Goal: Transaction & Acquisition: Purchase product/service

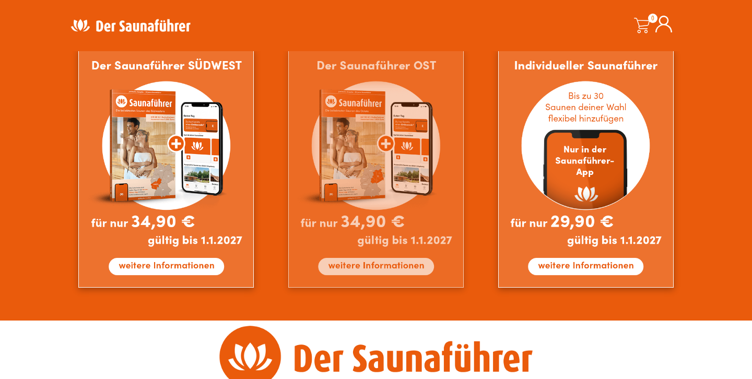
scroll to position [959, 0]
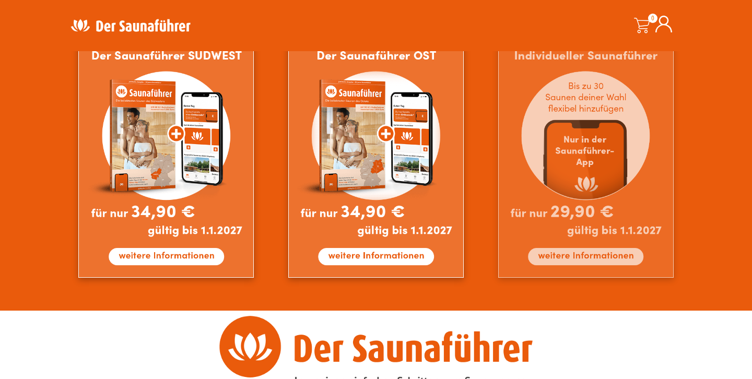
click at [587, 221] on img at bounding box center [585, 158] width 175 height 239
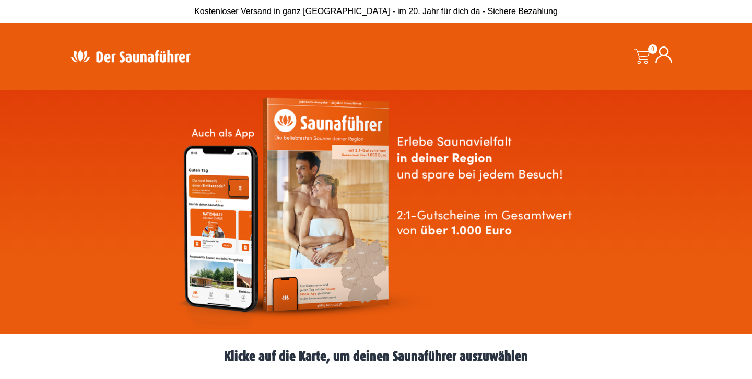
scroll to position [0, 0]
click at [671, 59] on icon at bounding box center [663, 54] width 17 height 17
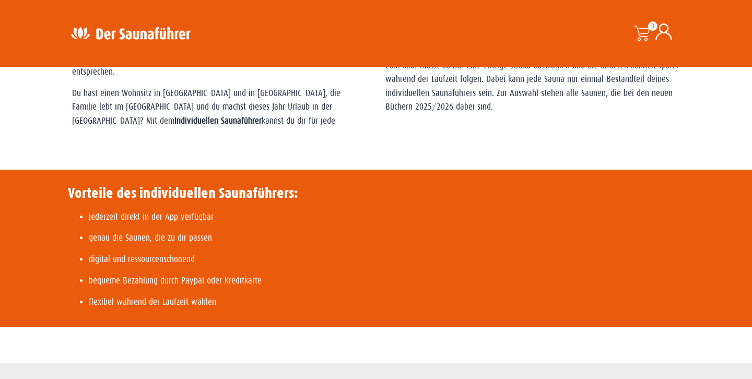
scroll to position [419, 0]
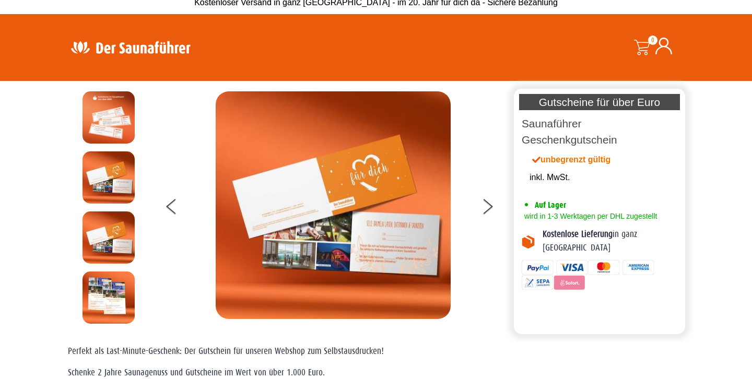
scroll to position [8, 0]
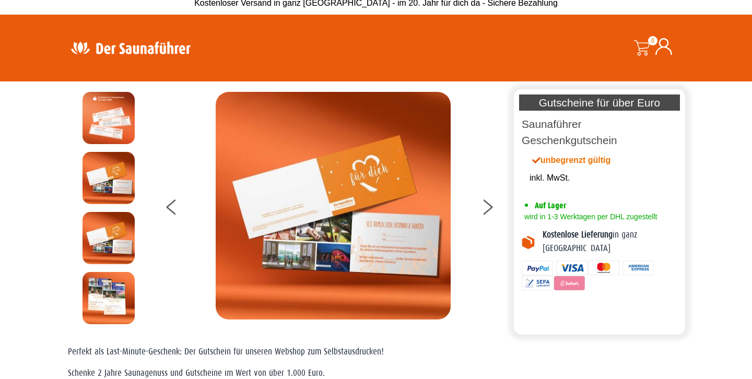
click at [112, 191] on img at bounding box center [109, 178] width 52 height 52
click at [106, 231] on img at bounding box center [109, 238] width 52 height 52
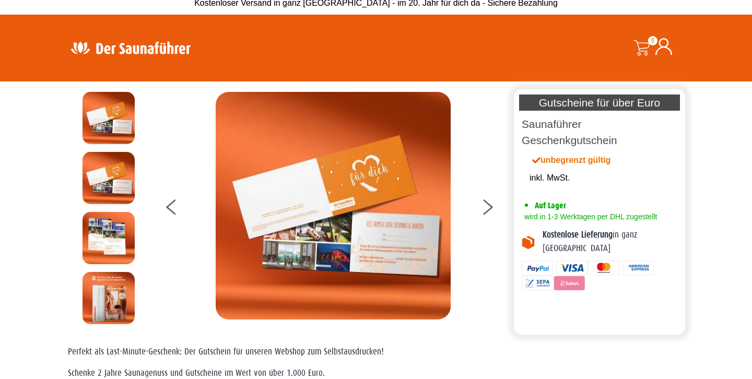
click at [102, 251] on img at bounding box center [109, 238] width 52 height 52
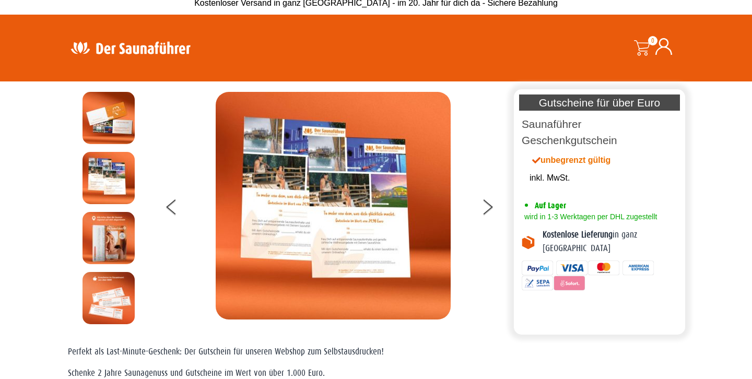
click at [103, 260] on img at bounding box center [109, 238] width 52 height 52
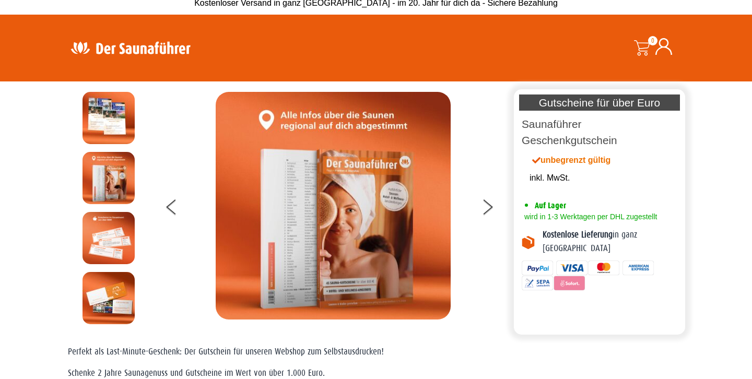
click at [103, 265] on div at bounding box center [109, 152] width 89 height 841
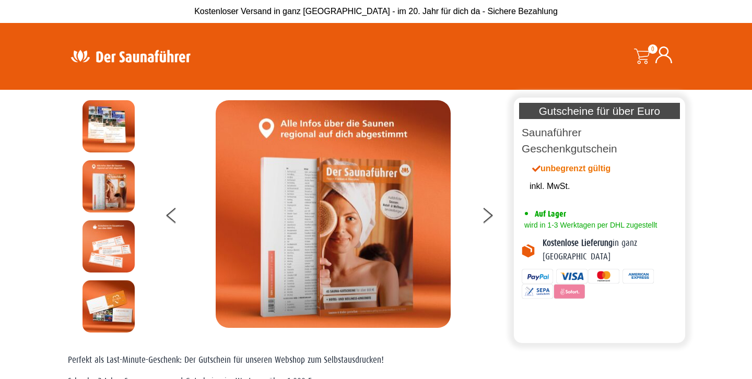
scroll to position [-1, 0]
click at [361, 218] on img at bounding box center [333, 214] width 235 height 228
click at [543, 132] on link "Saunaführer Geschenkgutschein" at bounding box center [570, 140] width 96 height 28
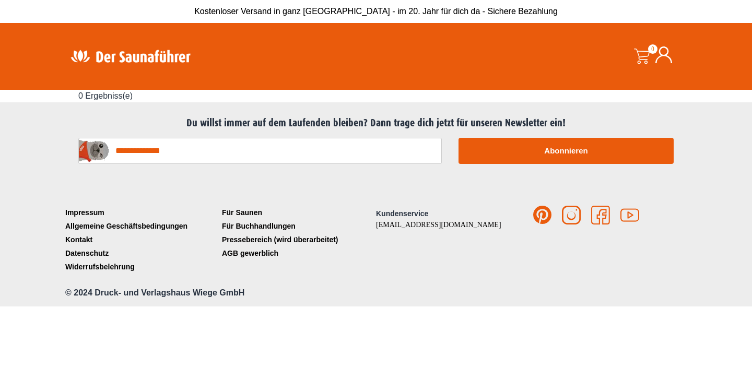
click at [138, 58] on img at bounding box center [131, 56] width 136 height 20
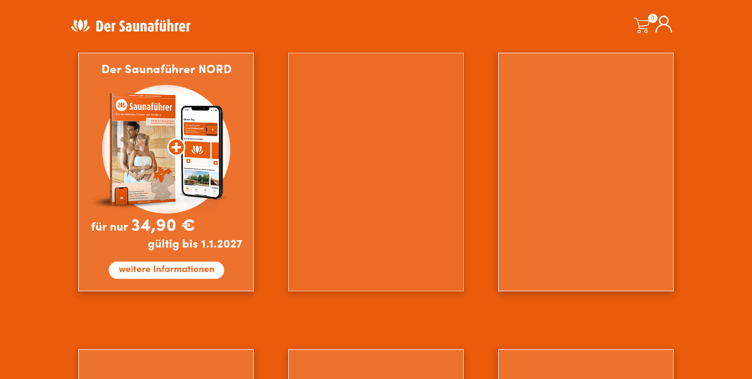
scroll to position [637, 0]
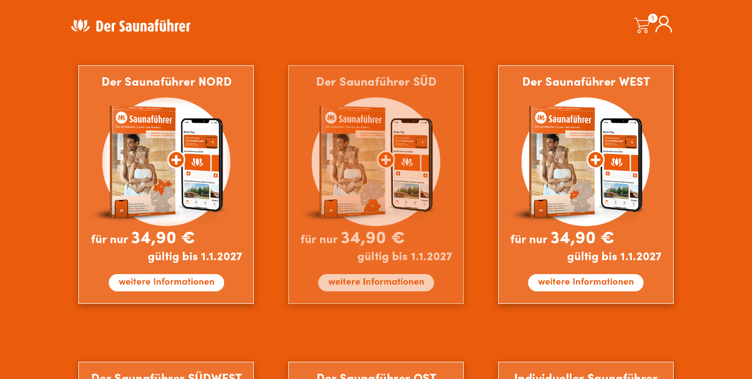
click at [325, 185] on img at bounding box center [375, 184] width 175 height 239
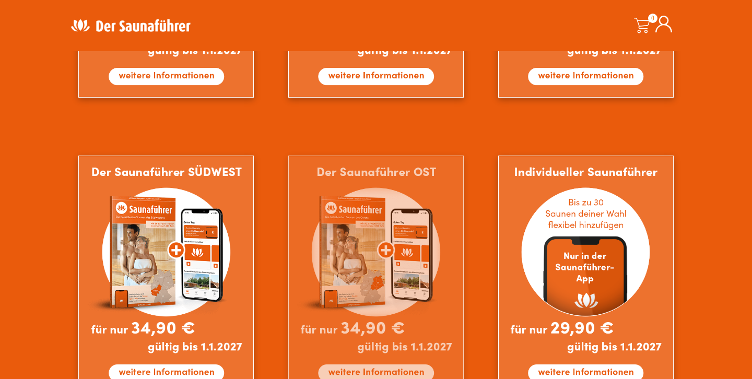
scroll to position [869, 0]
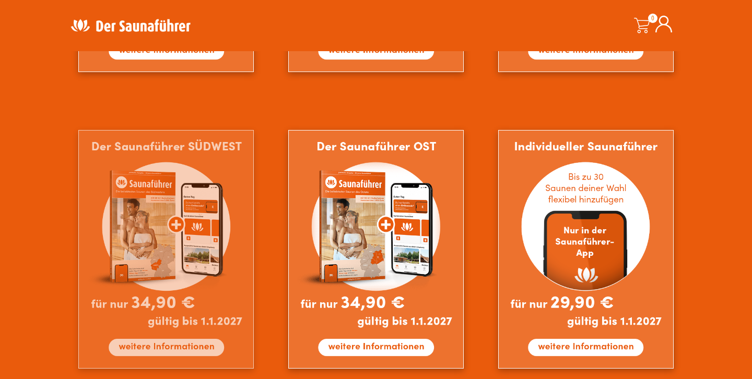
click at [234, 232] on img at bounding box center [165, 249] width 175 height 239
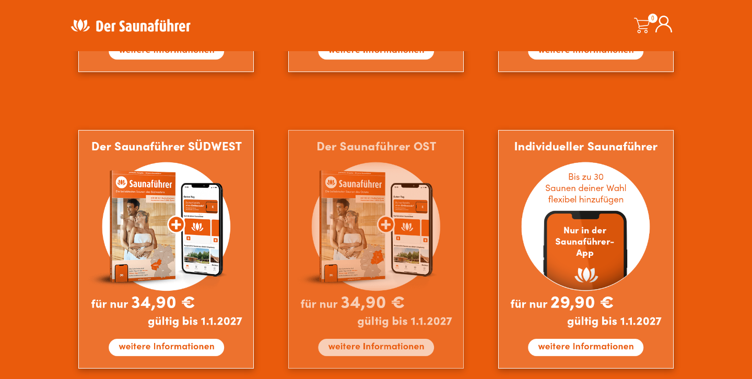
click at [363, 158] on img at bounding box center [375, 249] width 175 height 239
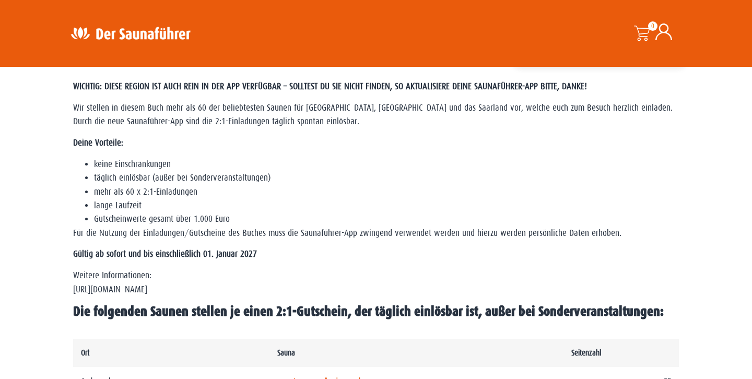
scroll to position [275, 0]
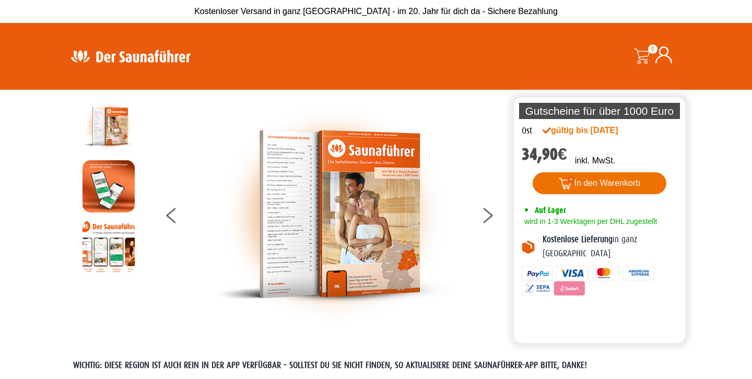
click at [631, 191] on button "In den Warenkorb" at bounding box center [600, 183] width 134 height 22
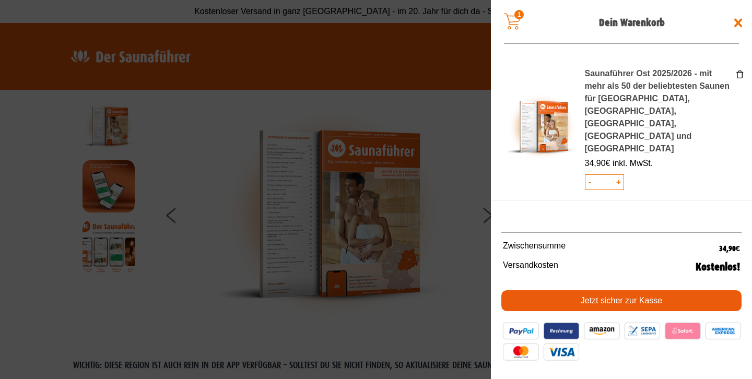
click at [736, 77] on span at bounding box center [740, 74] width 8 height 8
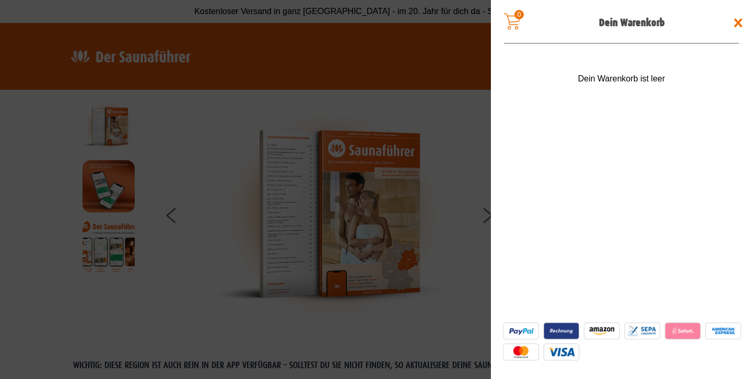
click at [742, 26] on span at bounding box center [738, 23] width 17 height 17
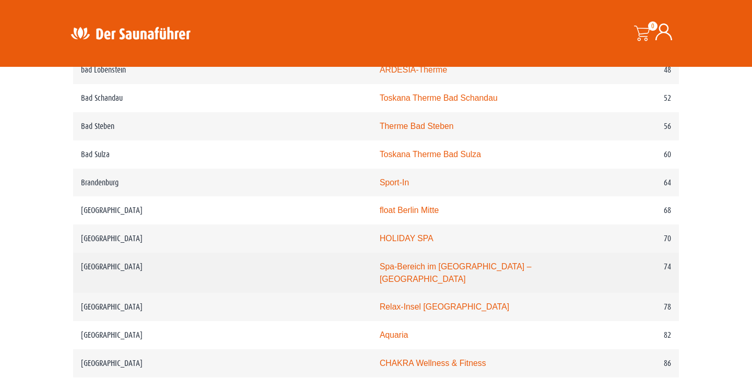
scroll to position [744, 0]
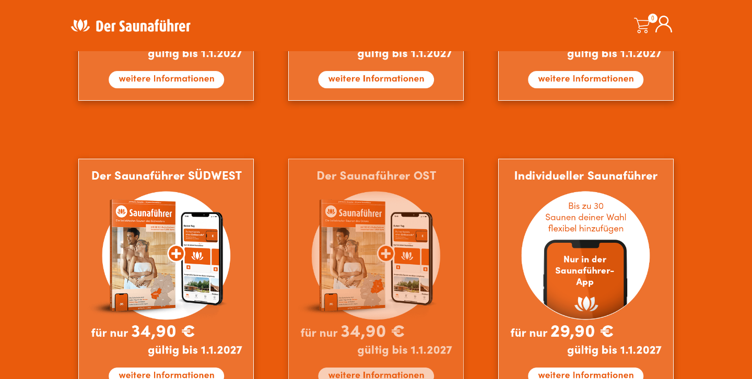
drag, startPoint x: 370, startPoint y: 210, endPoint x: 364, endPoint y: 210, distance: 5.8
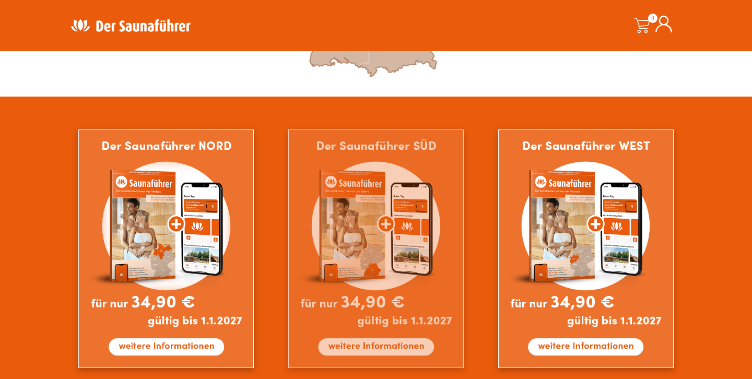
scroll to position [612, 0]
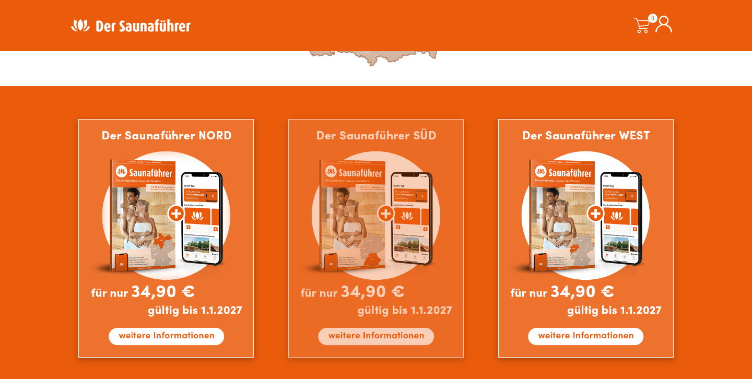
click at [332, 220] on img at bounding box center [375, 238] width 175 height 239
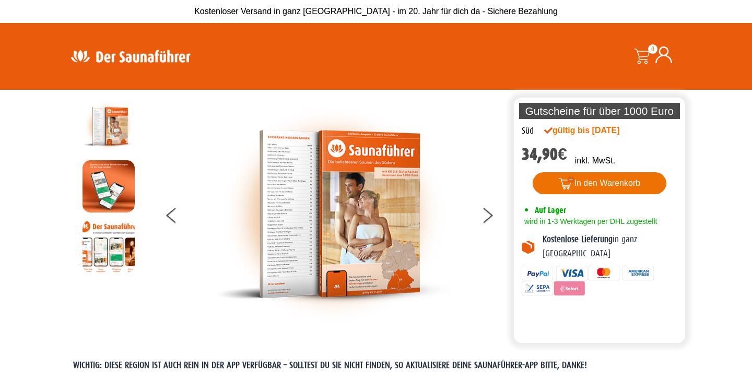
click at [551, 178] on button "In den Warenkorb" at bounding box center [600, 183] width 134 height 22
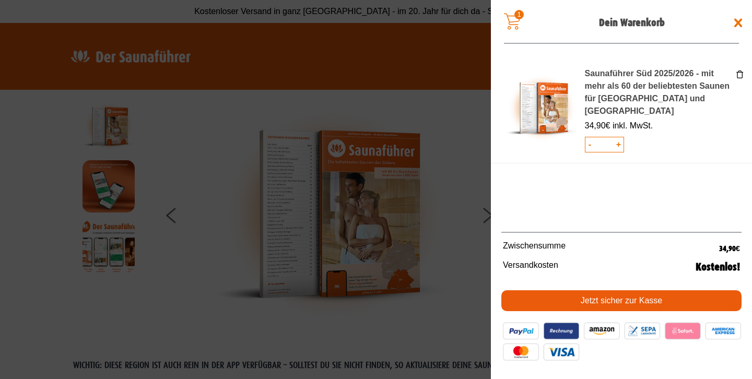
click at [619, 137] on span "+" at bounding box center [618, 144] width 9 height 15
type input "*"
click at [600, 307] on link "Jetzt sicher zur Kasse" at bounding box center [621, 300] width 240 height 21
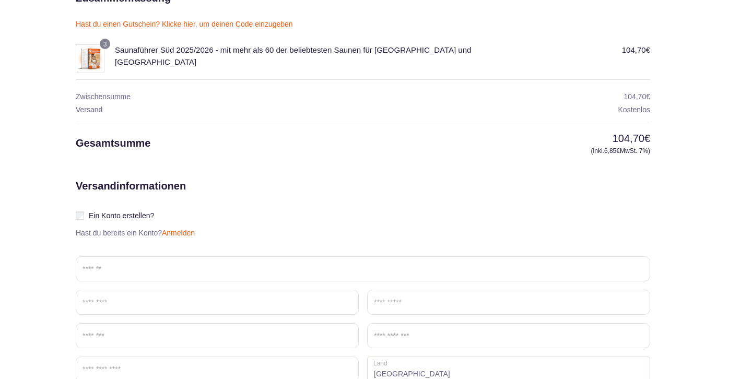
scroll to position [194, 0]
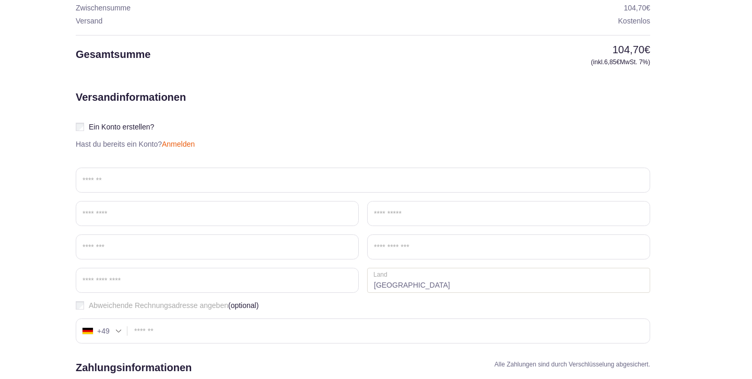
click at [178, 145] on link "Anmelden" at bounding box center [178, 144] width 33 height 8
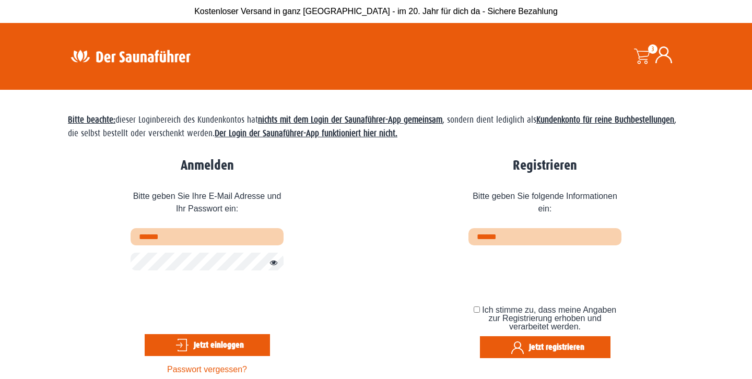
type input "**********"
click at [447, 226] on div "**********" at bounding box center [376, 269] width 616 height 230
click at [496, 237] on input "email" at bounding box center [544, 236] width 153 height 17
type input "*"
type input "**********"
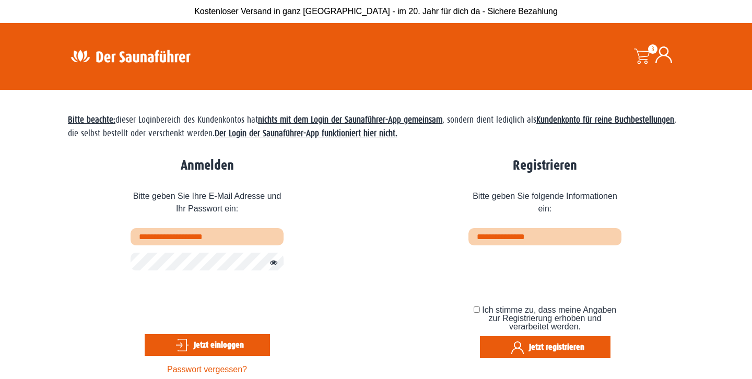
click at [545, 347] on button "Jetzt registrieren" at bounding box center [545, 347] width 131 height 22
click at [501, 339] on button "Jetzt registrieren" at bounding box center [545, 347] width 131 height 22
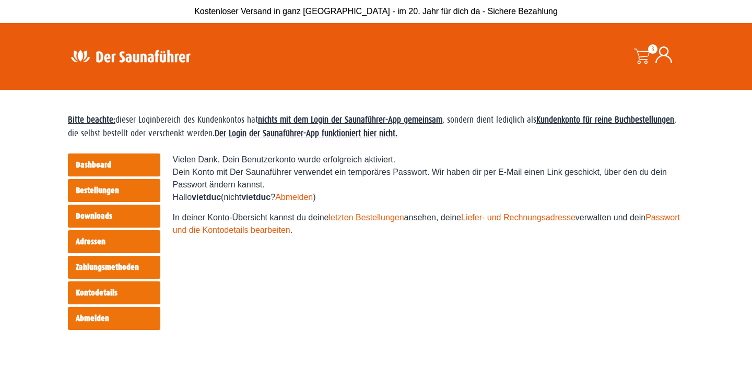
click at [642, 62] on span at bounding box center [642, 57] width 16 height 16
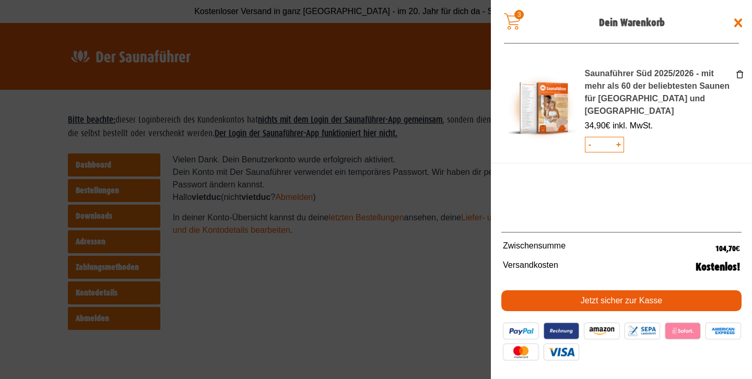
click at [600, 302] on link "Jetzt sicher zur Kasse" at bounding box center [621, 300] width 240 height 21
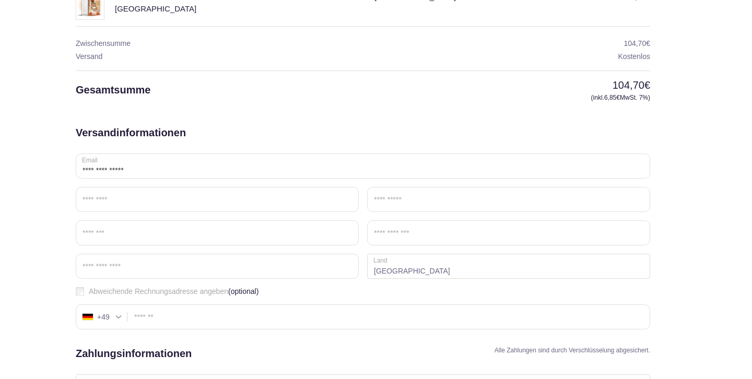
scroll to position [155, 0]
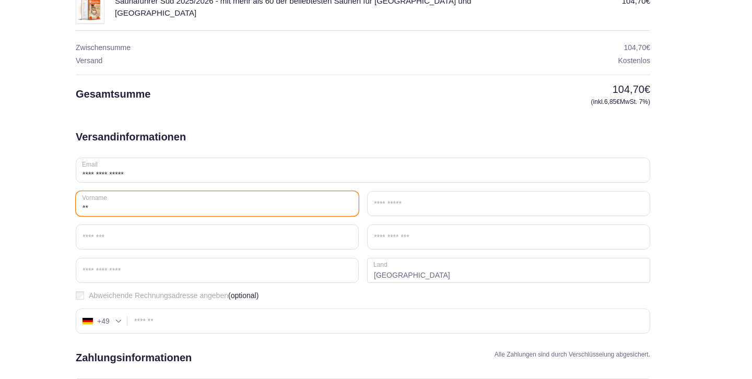
type input "*"
type input "***"
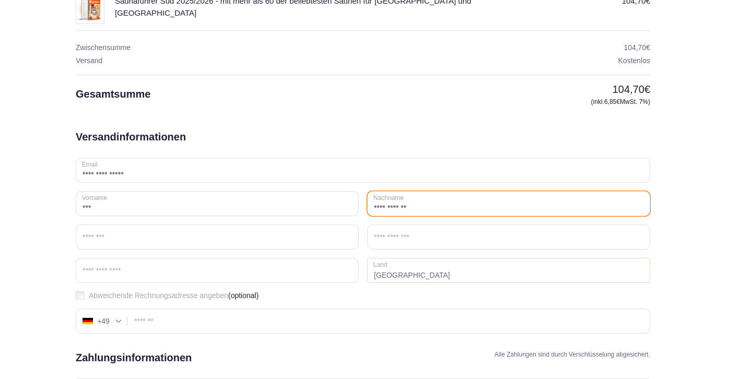
type input "**********"
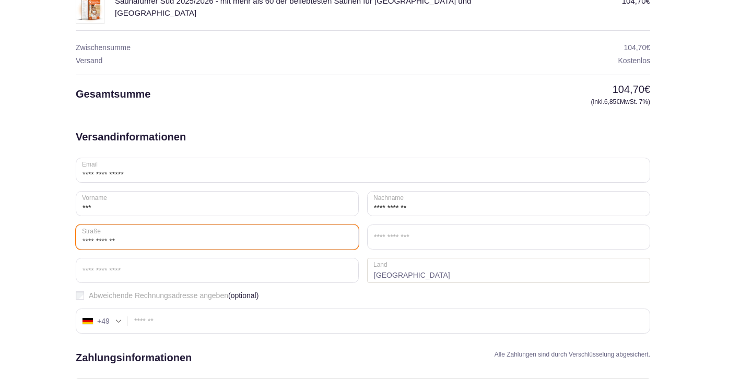
type input "**********"
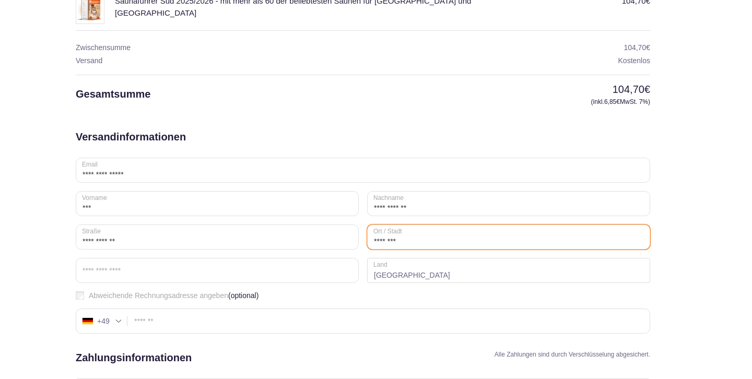
type input "********"
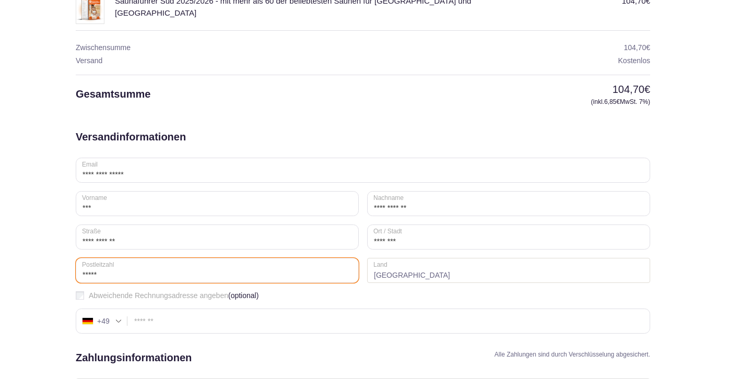
type input "*****"
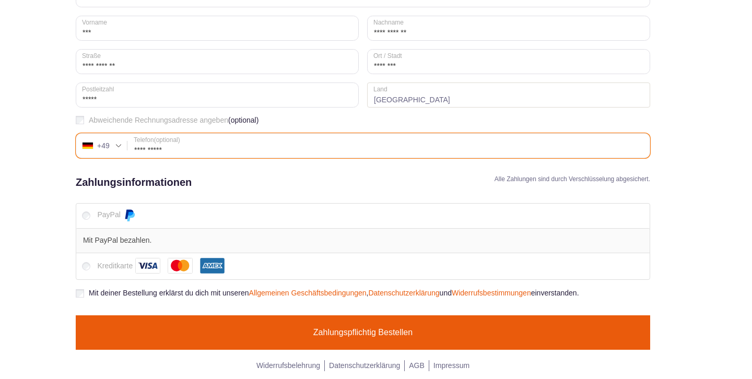
scroll to position [330, 0]
type input "**********"
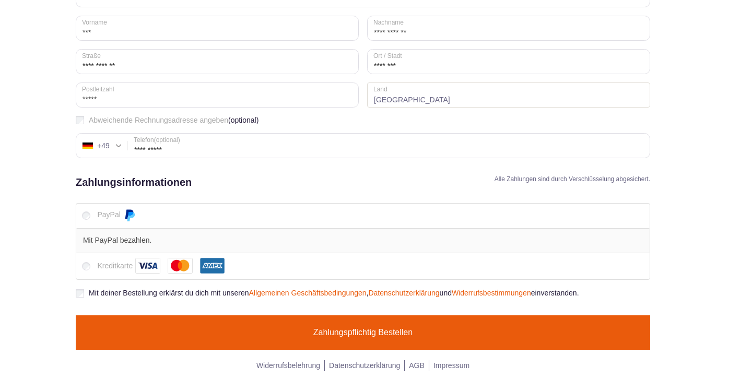
click at [195, 292] on span "Mit deiner Bestellung erklärst du dich mit unseren Allgemeinen Geschäftsbedingu…" at bounding box center [334, 293] width 490 height 8
click at [214, 327] on button "Zahlungspflichtig bestellen" at bounding box center [363, 332] width 574 height 34
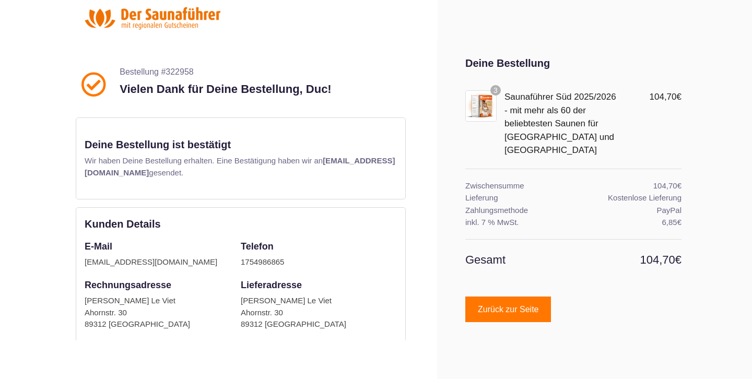
scroll to position [18, 0]
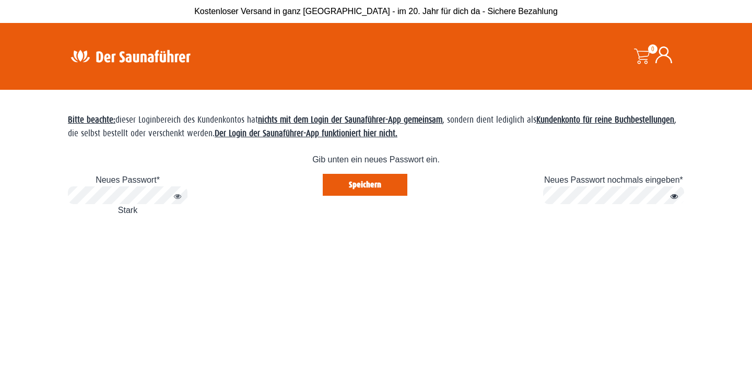
click at [365, 184] on button "Speichern" at bounding box center [365, 185] width 85 height 22
